Goal: Communication & Community: Connect with others

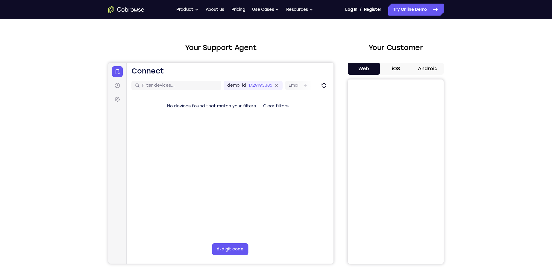
scroll to position [30, 0]
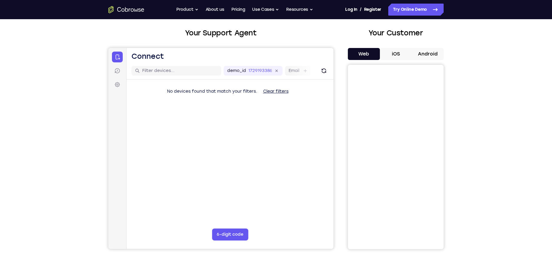
click at [281, 94] on button "Clear filters" at bounding box center [276, 91] width 35 height 12
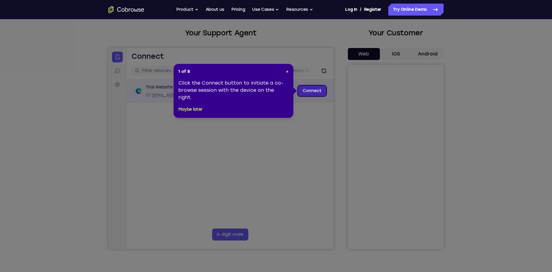
click at [310, 90] on link "Connect" at bounding box center [312, 90] width 28 height 11
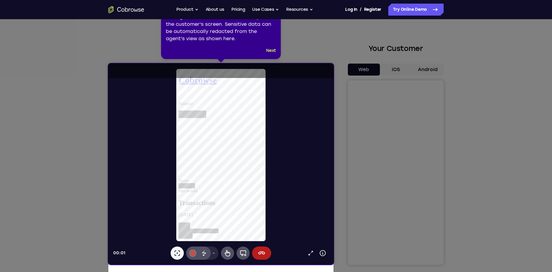
scroll to position [0, 0]
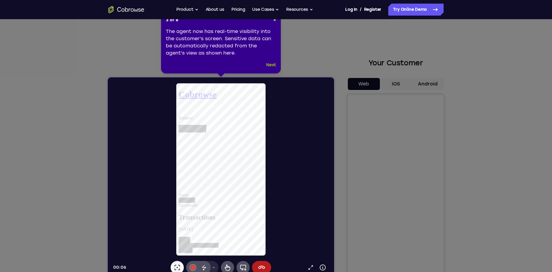
click at [274, 64] on button "Next" at bounding box center [271, 64] width 10 height 7
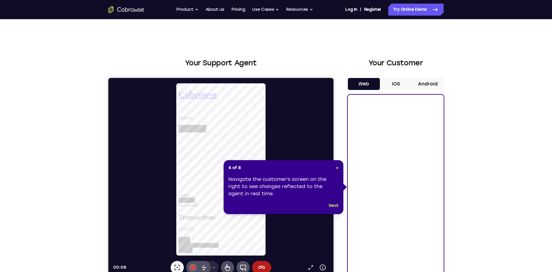
scroll to position [30, 0]
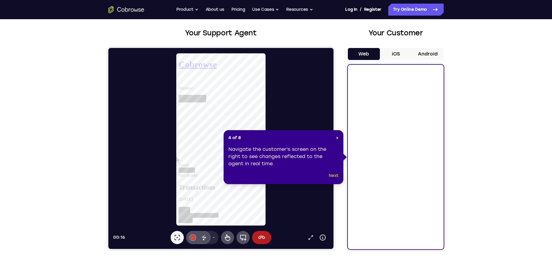
click at [333, 177] on button "Next" at bounding box center [334, 175] width 10 height 7
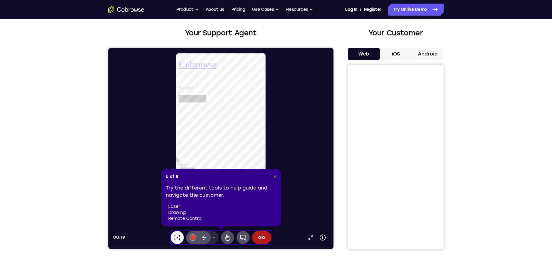
click at [274, 176] on span "×" at bounding box center [275, 176] width 3 height 5
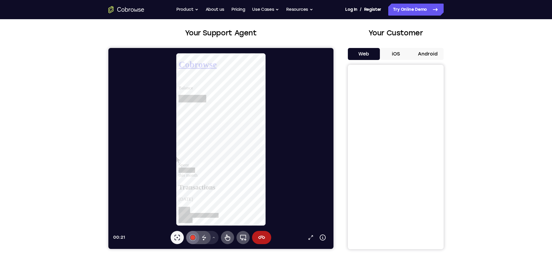
click at [193, 238] on div at bounding box center [193, 237] width 5 height 5
click at [195, 199] on div "Select color #3c4044 Select color #34a853 Select color #e94435 Select color #10…" at bounding box center [193, 199] width 16 height 58
click at [204, 241] on icon at bounding box center [204, 237] width 7 height 7
click at [267, 98] on div at bounding box center [223, 139] width 220 height 173
click at [209, 238] on div "Disappearing ink" at bounding box center [204, 237] width 13 height 13
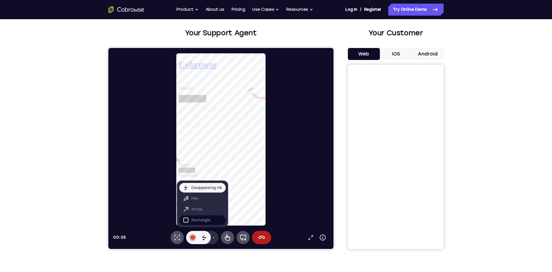
click at [201, 221] on p "Rectangle" at bounding box center [200, 220] width 19 height 6
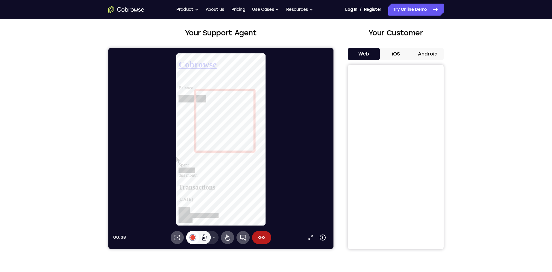
click at [193, 238] on div at bounding box center [193, 237] width 5 height 5
click at [176, 237] on icon at bounding box center [177, 237] width 7 height 7
click at [195, 238] on div at bounding box center [193, 237] width 5 height 5
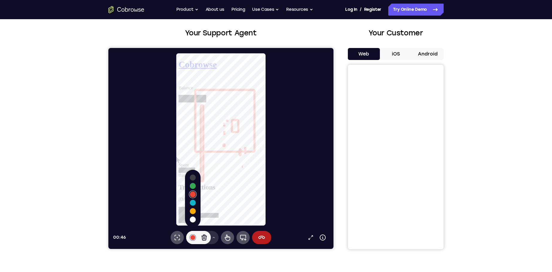
click at [196, 206] on div "Select color #3c4044 Select color #34a853 Select color #e94435 Select color #10…" at bounding box center [193, 199] width 16 height 58
click at [207, 237] on icon at bounding box center [204, 237] width 7 height 7
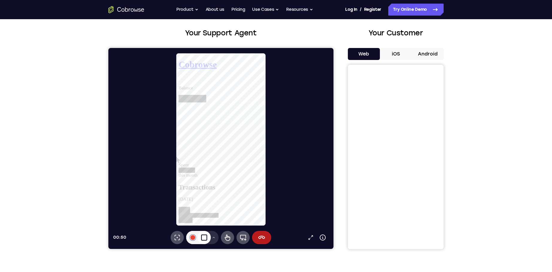
click at [214, 238] on icon at bounding box center [214, 237] width 4 height 4
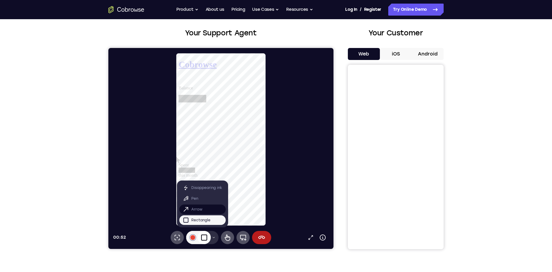
click at [200, 207] on p "Arrow" at bounding box center [196, 209] width 11 height 6
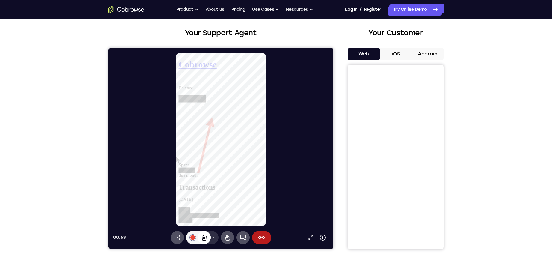
click at [213, 240] on button "Drawing tools menu" at bounding box center [214, 237] width 10 height 13
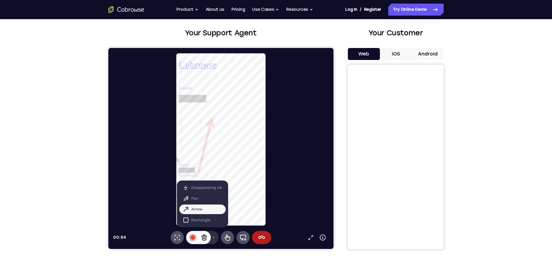
click at [214, 236] on icon at bounding box center [214, 237] width 4 height 4
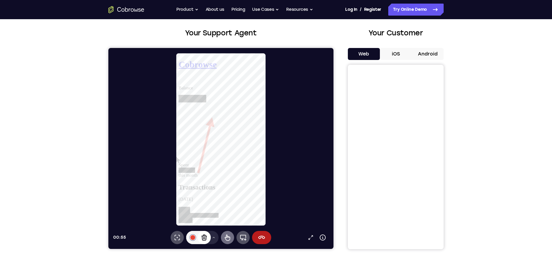
click at [226, 236] on icon at bounding box center [227, 237] width 5 height 6
click at [250, 87] on main "Balance Spent this month" at bounding box center [224, 136] width 91 height 99
click at [250, 87] on div "Balance" at bounding box center [224, 96] width 91 height 18
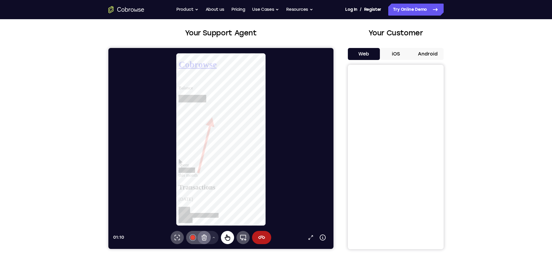
click at [231, 236] on icon at bounding box center [227, 237] width 7 height 7
click at [229, 236] on icon at bounding box center [227, 237] width 5 height 6
click at [241, 236] on icon at bounding box center [243, 238] width 6 height 6
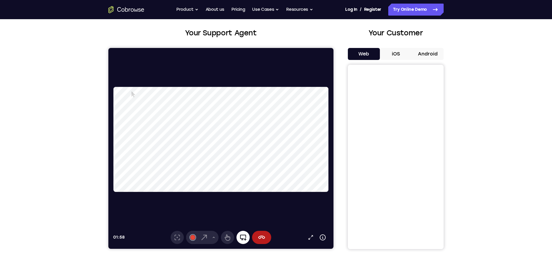
click at [247, 238] on button "Full device" at bounding box center [243, 237] width 13 height 13
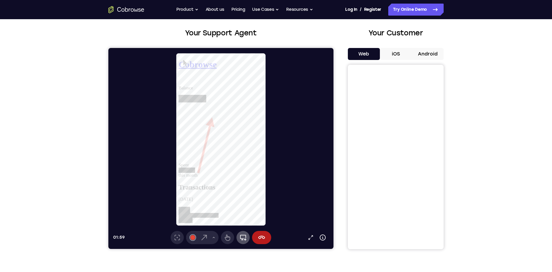
scroll to position [0, 0]
click at [241, 240] on icon at bounding box center [243, 237] width 7 height 7
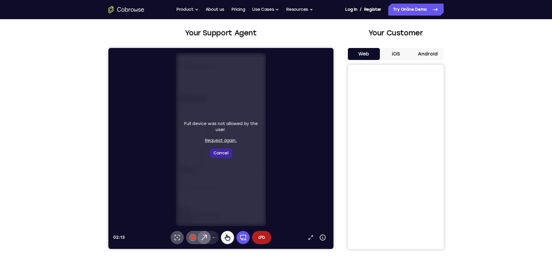
click at [225, 155] on button "Cancel" at bounding box center [221, 153] width 22 height 10
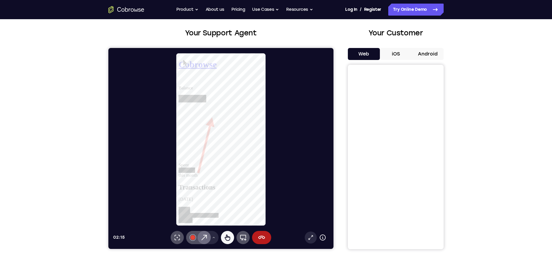
click at [312, 238] on icon at bounding box center [311, 237] width 6 height 6
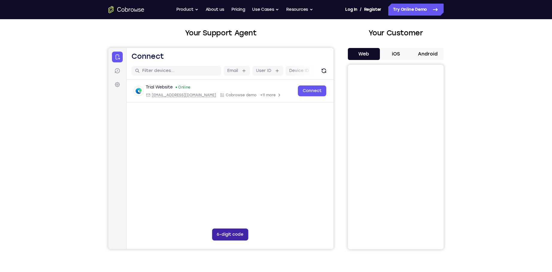
click at [224, 233] on button "6-digit code" at bounding box center [230, 234] width 36 height 12
type input "1"
type input "2"
type input "3"
type input "4"
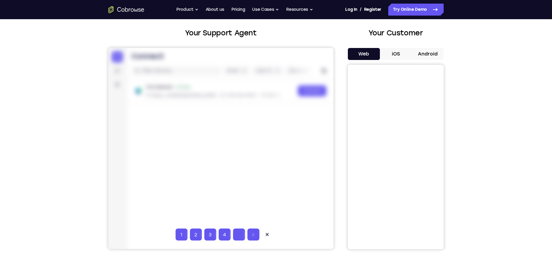
type input "5"
type input "6"
click at [265, 234] on icon at bounding box center [267, 234] width 6 height 6
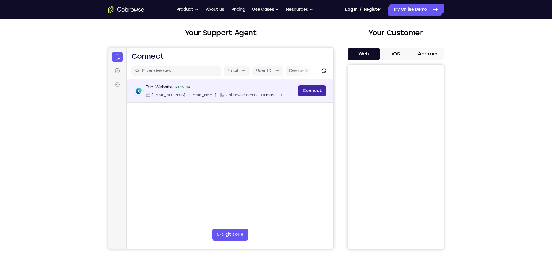
click at [315, 91] on link "Connect" at bounding box center [312, 90] width 28 height 11
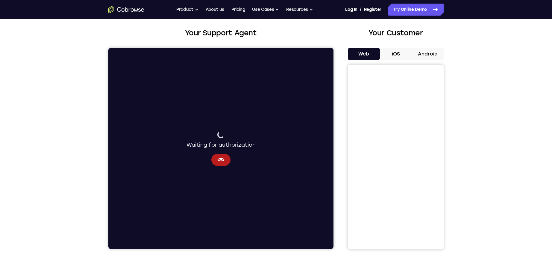
drag, startPoint x: 222, startPoint y: 165, endPoint x: 225, endPoint y: 170, distance: 5.4
click at [223, 167] on div "Waiting for authorization" at bounding box center [220, 148] width 225 height 201
click at [225, 156] on button "Cancel" at bounding box center [221, 160] width 19 height 12
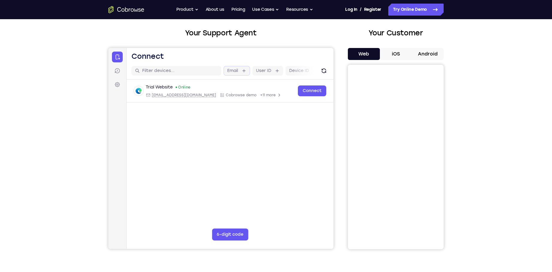
click at [245, 74] on div "Email" at bounding box center [237, 71] width 26 height 10
drag, startPoint x: 256, startPoint y: 72, endPoint x: 280, endPoint y: 69, distance: 24.1
click at [257, 72] on label "User ID" at bounding box center [249, 71] width 15 height 6
click at [260, 72] on input "User ID" at bounding box center [260, 71] width 1 height 6
click at [285, 69] on label "Device name" at bounding box center [296, 71] width 28 height 6
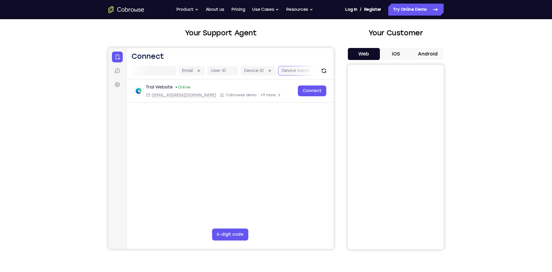
click at [312, 69] on input "Device name" at bounding box center [312, 71] width 1 height 6
click at [116, 80] on link "Settings" at bounding box center [117, 84] width 11 height 11
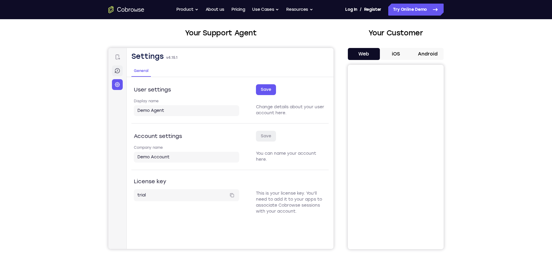
click at [117, 73] on icon at bounding box center [117, 70] width 5 height 5
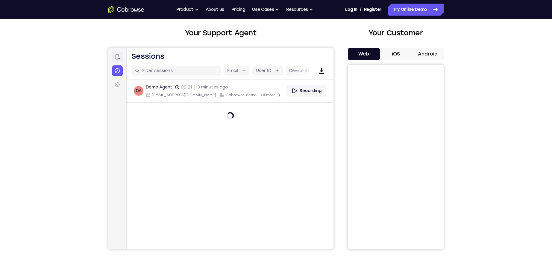
click at [119, 57] on icon at bounding box center [117, 57] width 6 height 6
